Goal: Task Accomplishment & Management: Manage account settings

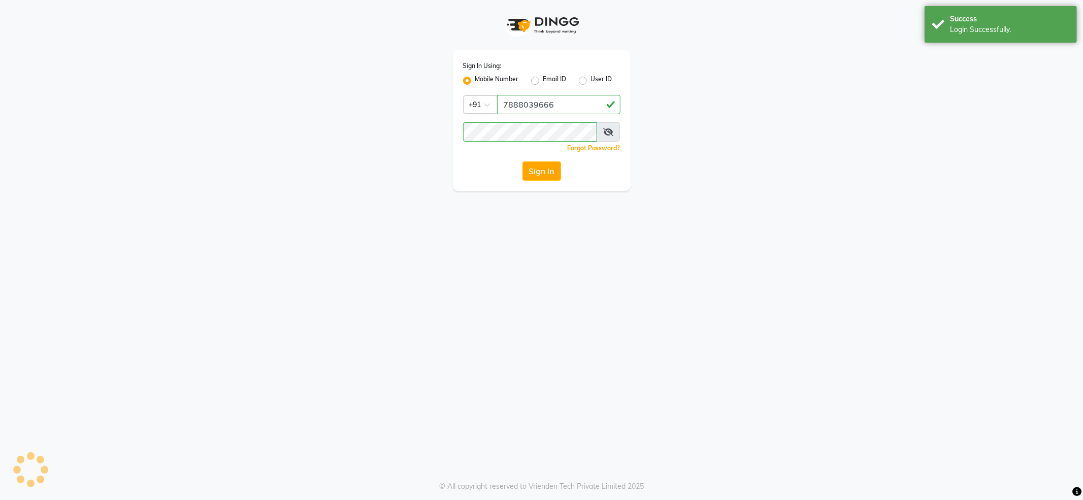
click at [962, 30] on div "Login Successfully." at bounding box center [1009, 29] width 119 height 11
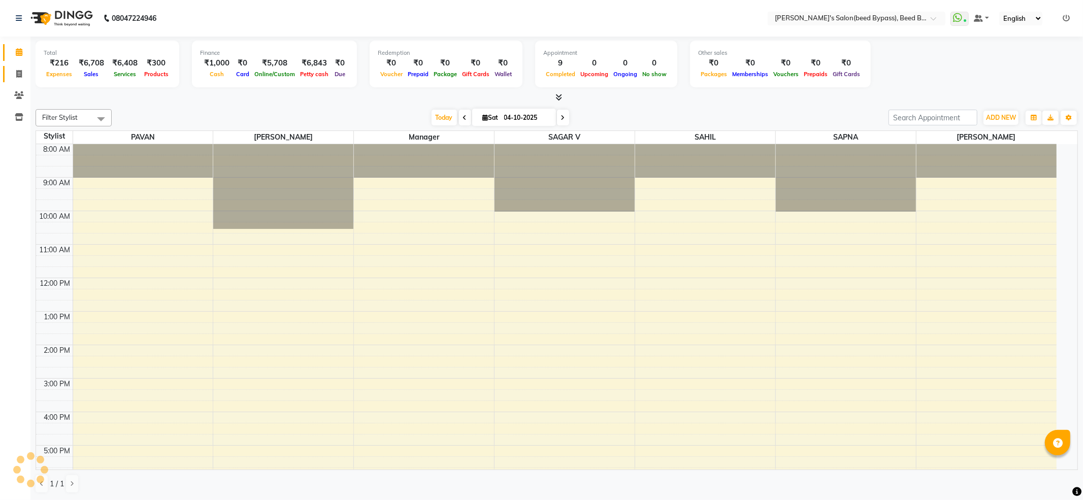
select select "en"
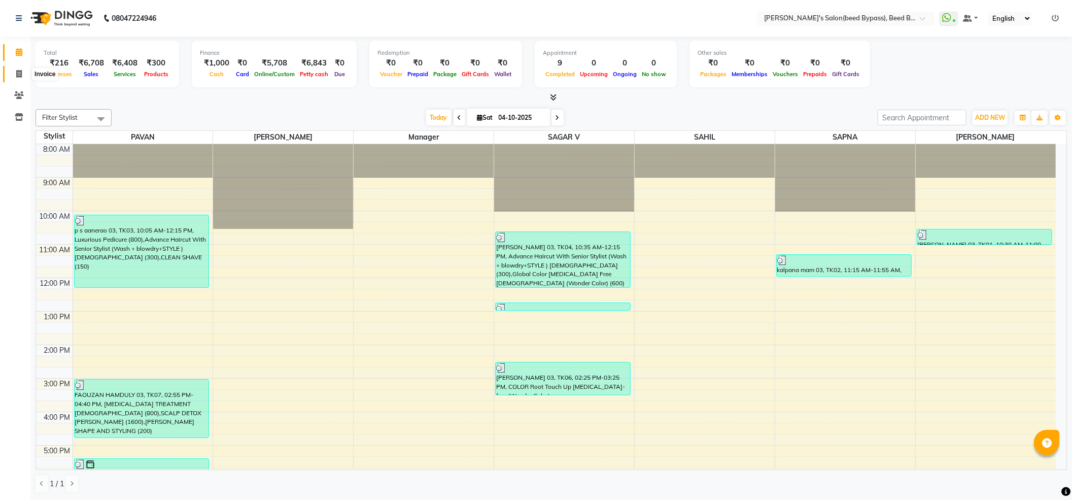
click at [16, 71] on icon at bounding box center [19, 74] width 6 height 8
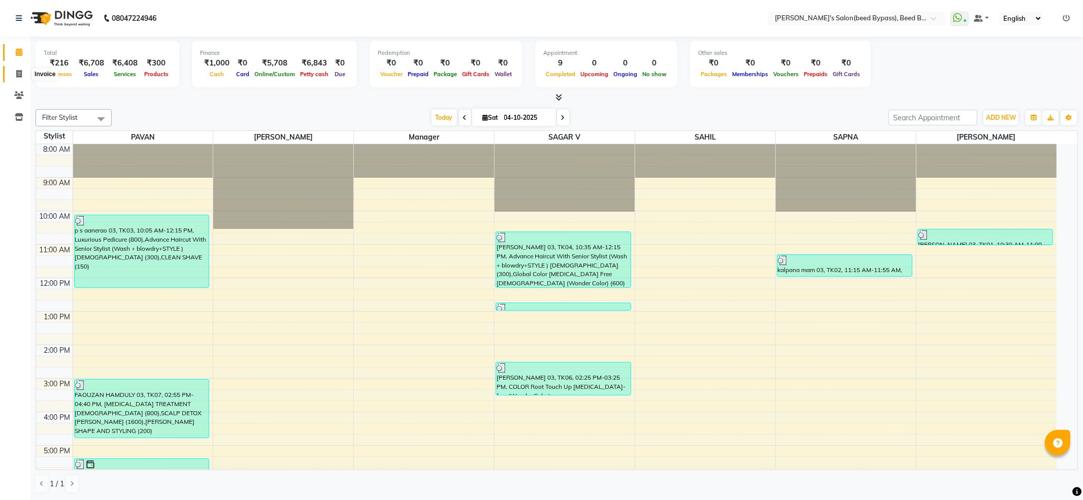
select select "service"
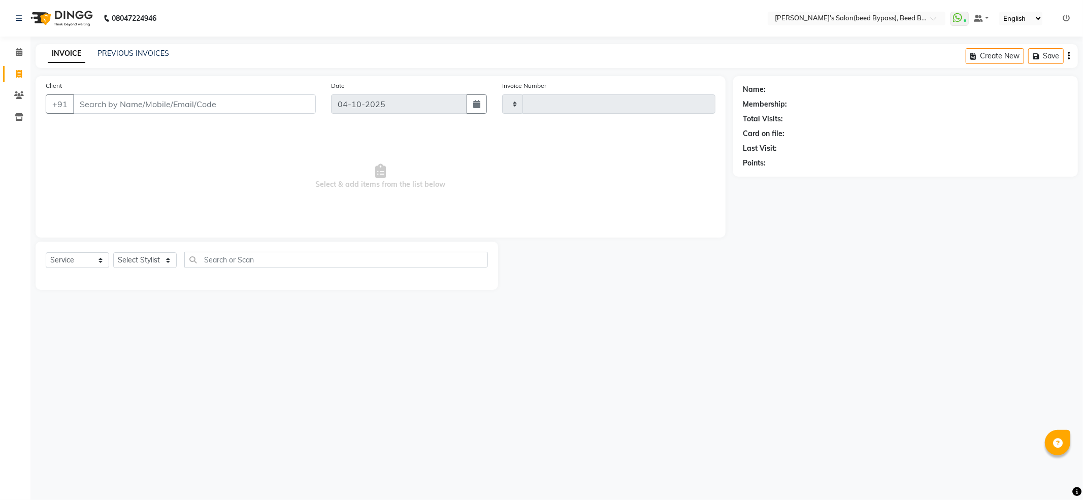
type input "2882"
select select "4176"
click at [131, 53] on link "PREVIOUS INVOICES" at bounding box center [133, 53] width 72 height 9
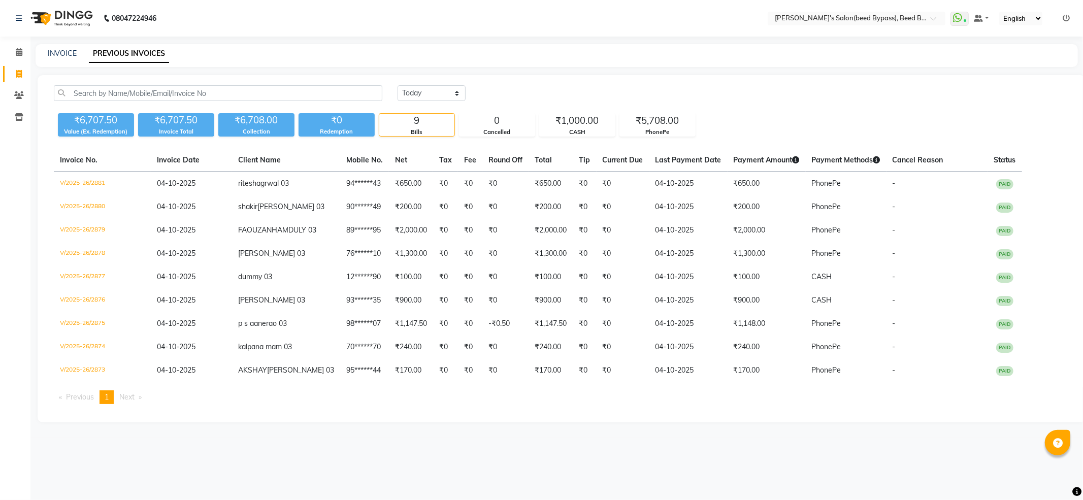
click at [425, 84] on div "[DATE] [DATE] Custom Range ₹6,707.50 Value (Ex. Redemption) ₹6,707.50 Invoice T…" at bounding box center [562, 248] width 1048 height 347
click at [429, 86] on select "[DATE] [DATE] Custom Range" at bounding box center [431, 93] width 68 height 16
select select "range"
click at [397, 85] on select "[DATE] [DATE] Custom Range" at bounding box center [431, 93] width 68 height 16
click at [534, 94] on input "04-10-2025" at bounding box center [514, 93] width 71 height 14
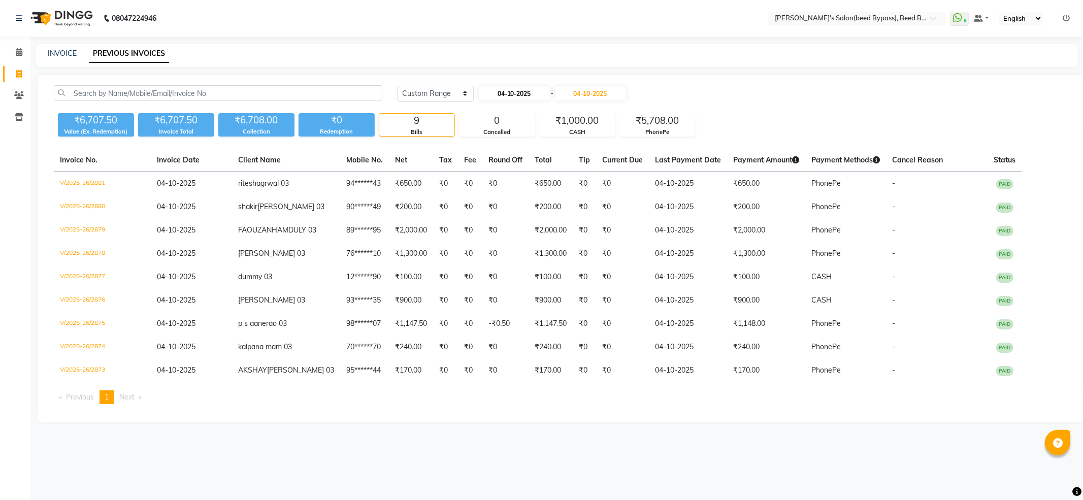
select select "10"
select select "2025"
click at [520, 141] on div "1" at bounding box center [521, 145] width 16 height 16
type input "01-10-2025"
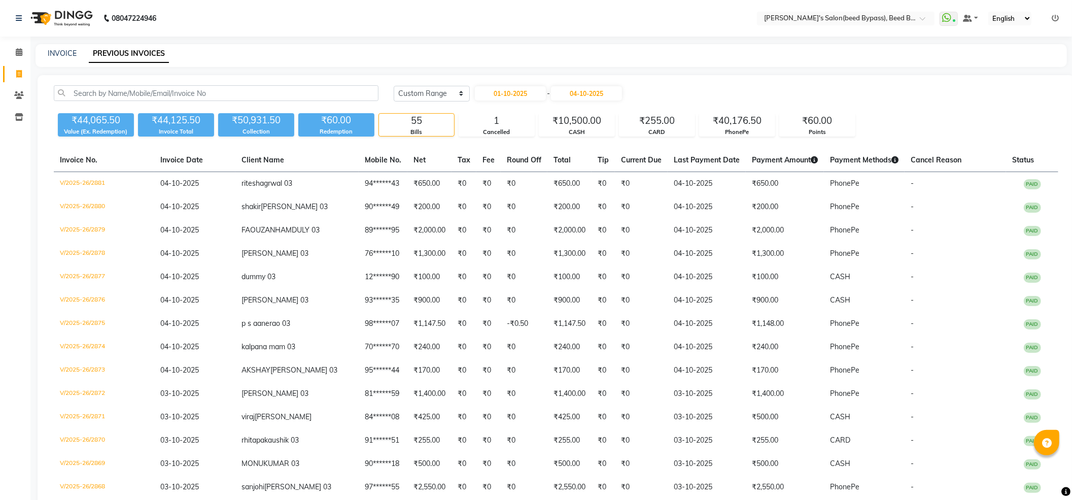
click at [1056, 15] on icon at bounding box center [1055, 18] width 7 height 7
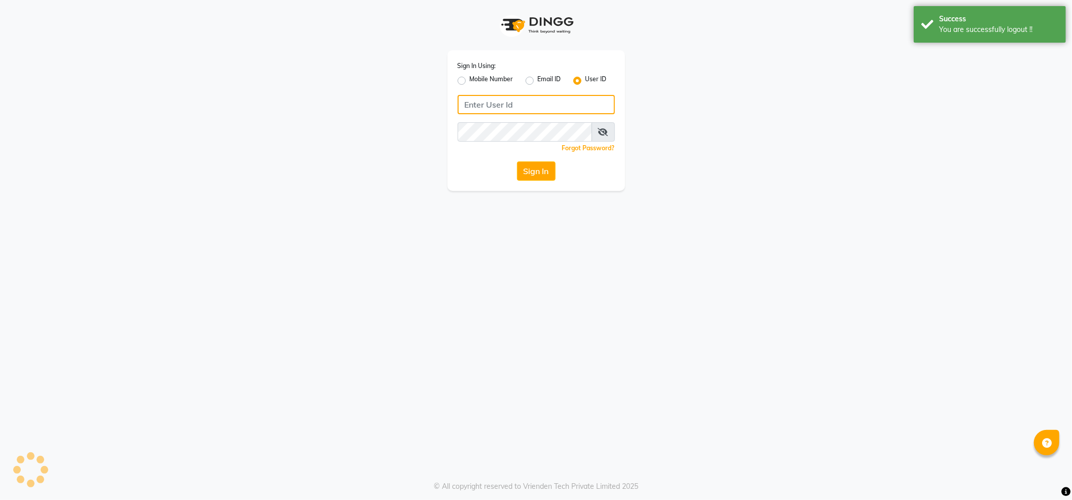
type input "7888039666"
